Goal: Task Accomplishment & Management: Complete application form

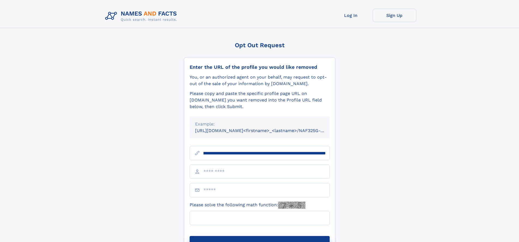
scroll to position [0, 53]
type input "**********"
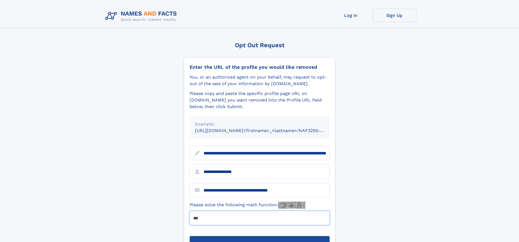
type input "***"
click at [260, 236] on button "Submit Opt Out Request" at bounding box center [260, 244] width 140 height 17
